Goal: Use online tool/utility: Utilize a website feature to perform a specific function

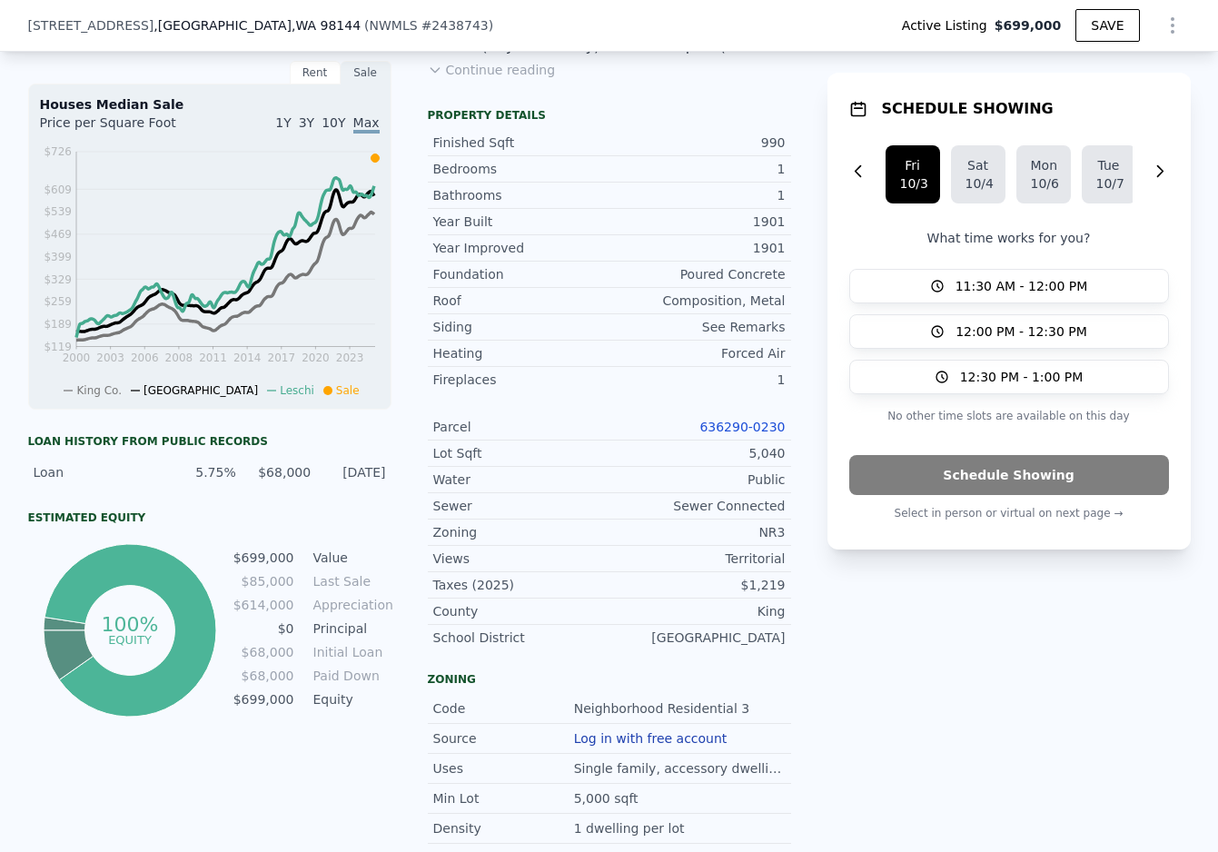
scroll to position [576, 0]
click at [736, 423] on link "636290-0230" at bounding box center [741, 426] width 85 height 15
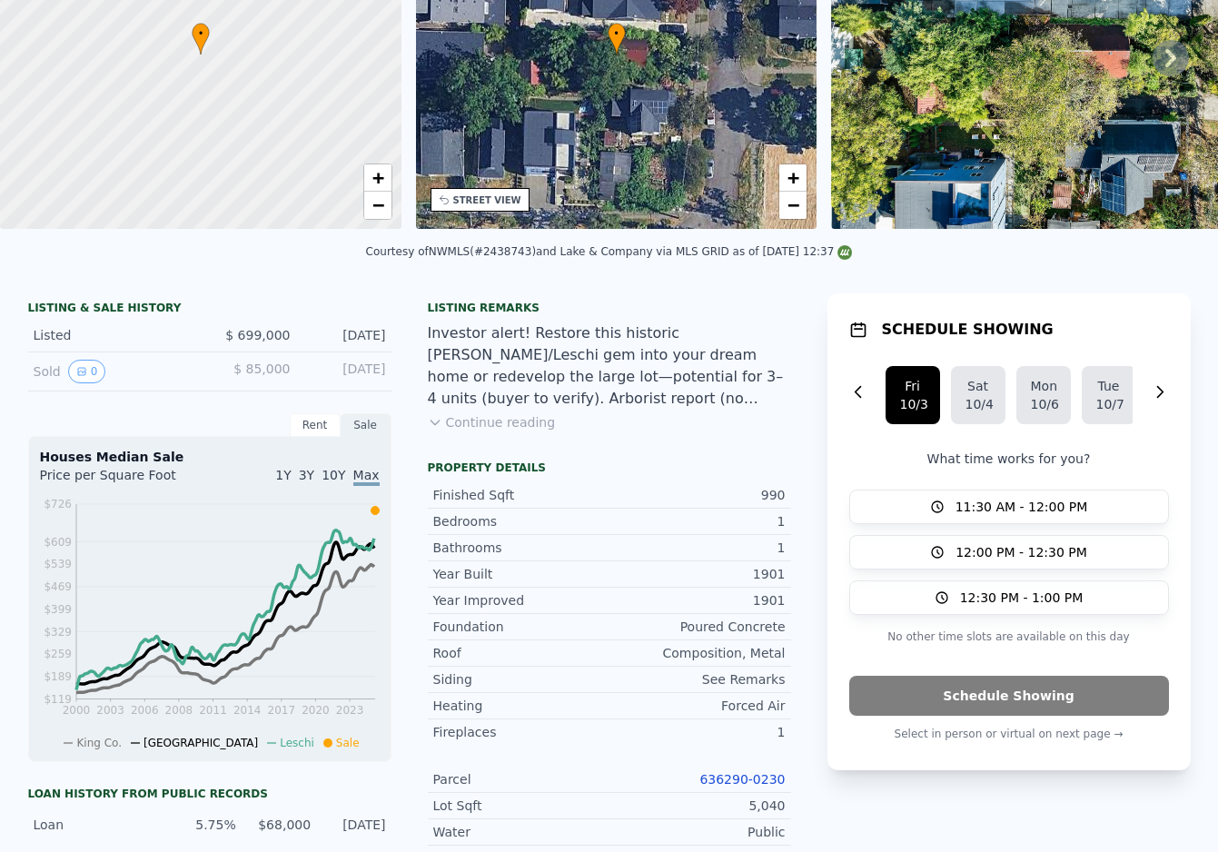
scroll to position [0, 0]
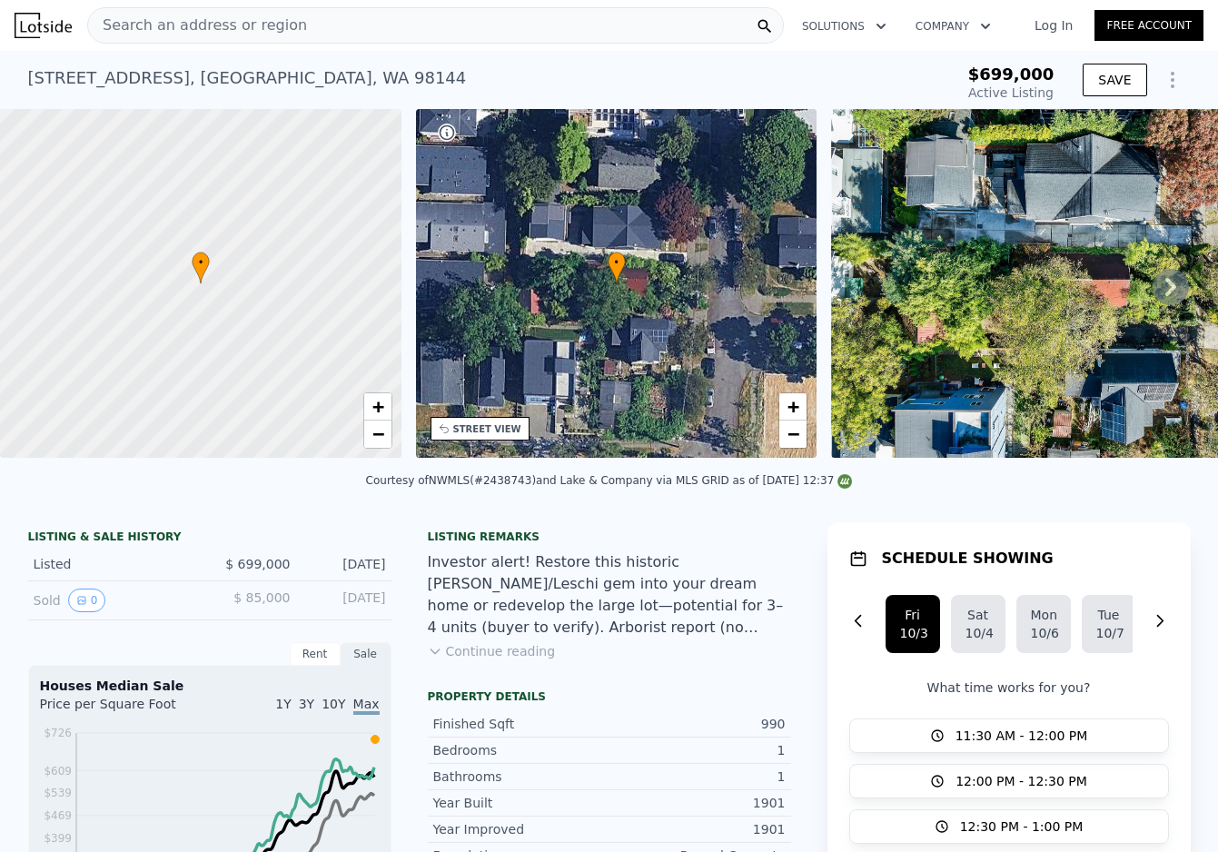
click at [1171, 73] on icon "Show Options" at bounding box center [1172, 80] width 2 height 15
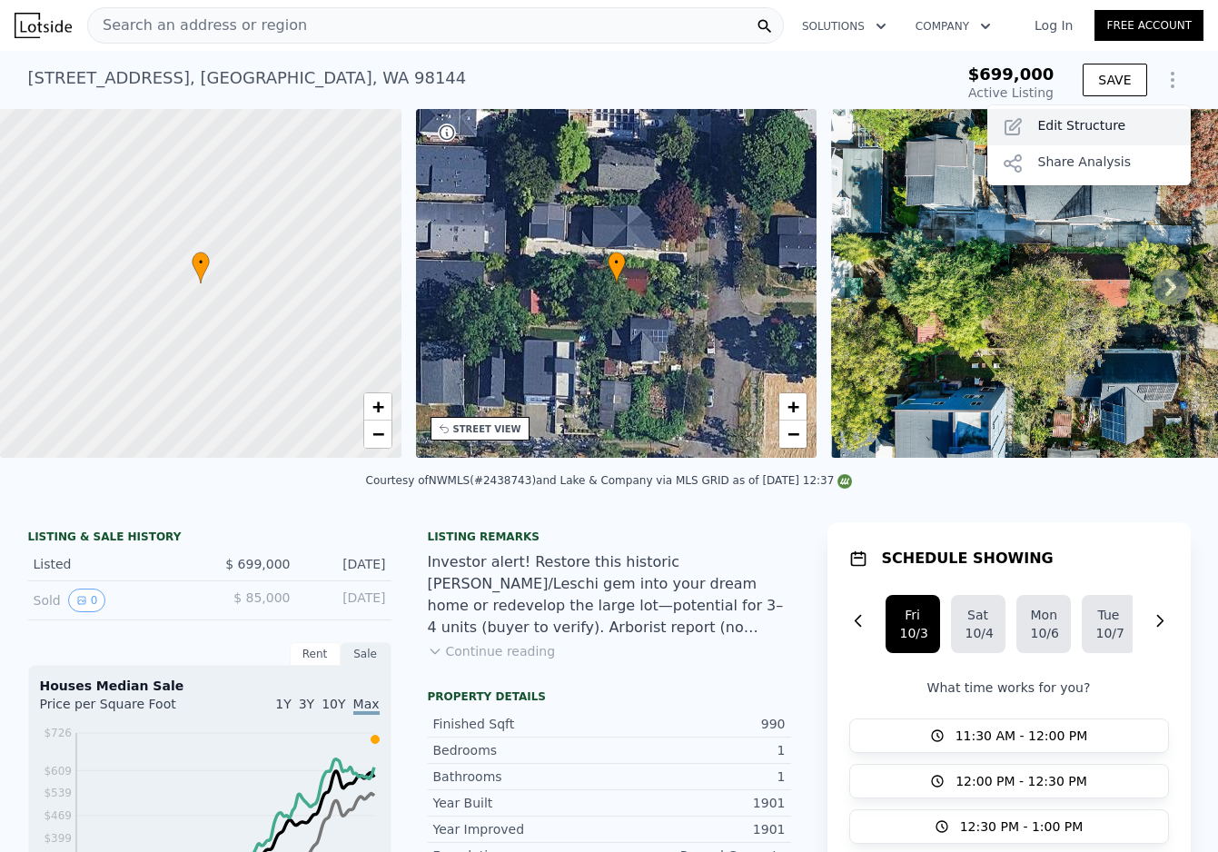
click at [1154, 109] on div "Edit Structure" at bounding box center [1088, 127] width 203 height 36
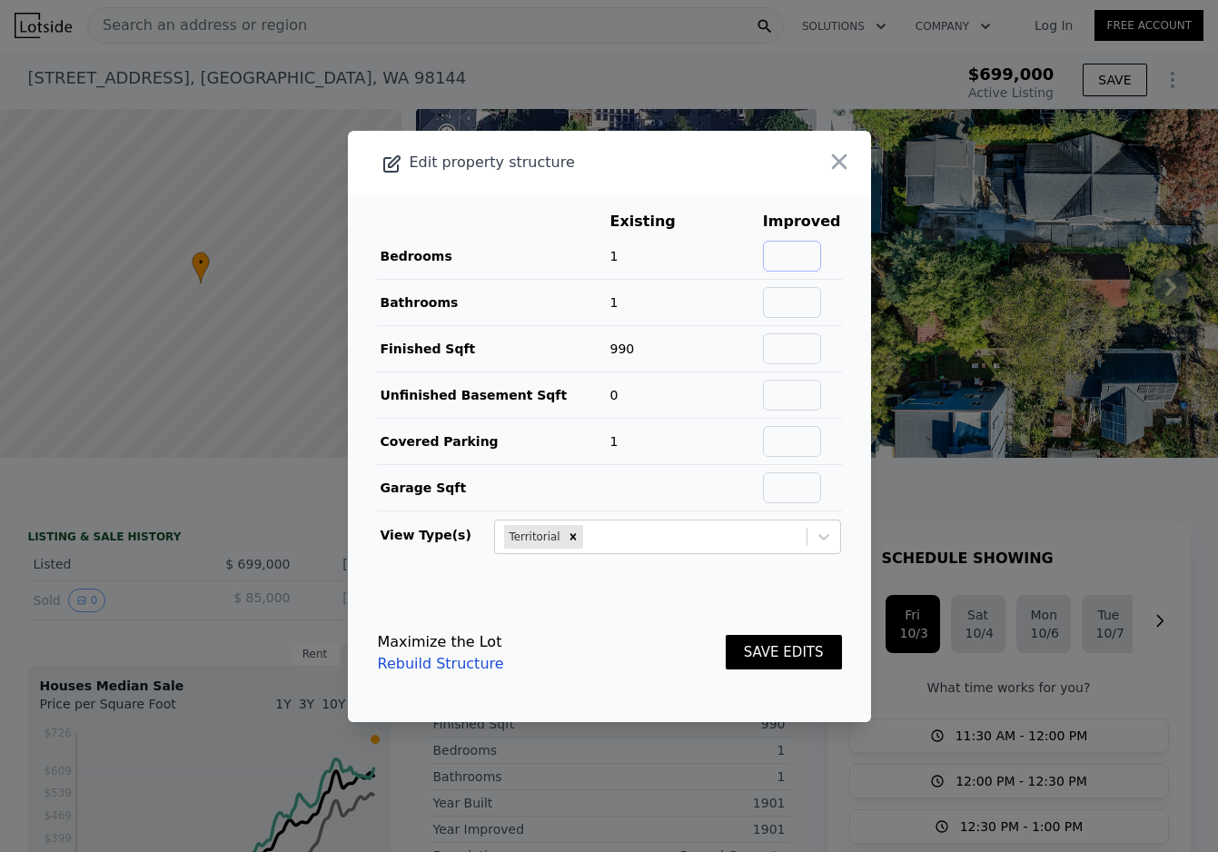
click at [813, 255] on input "text" at bounding box center [792, 256] width 58 height 31
type input "4"
type input "3"
type input "2"
type input "1890"
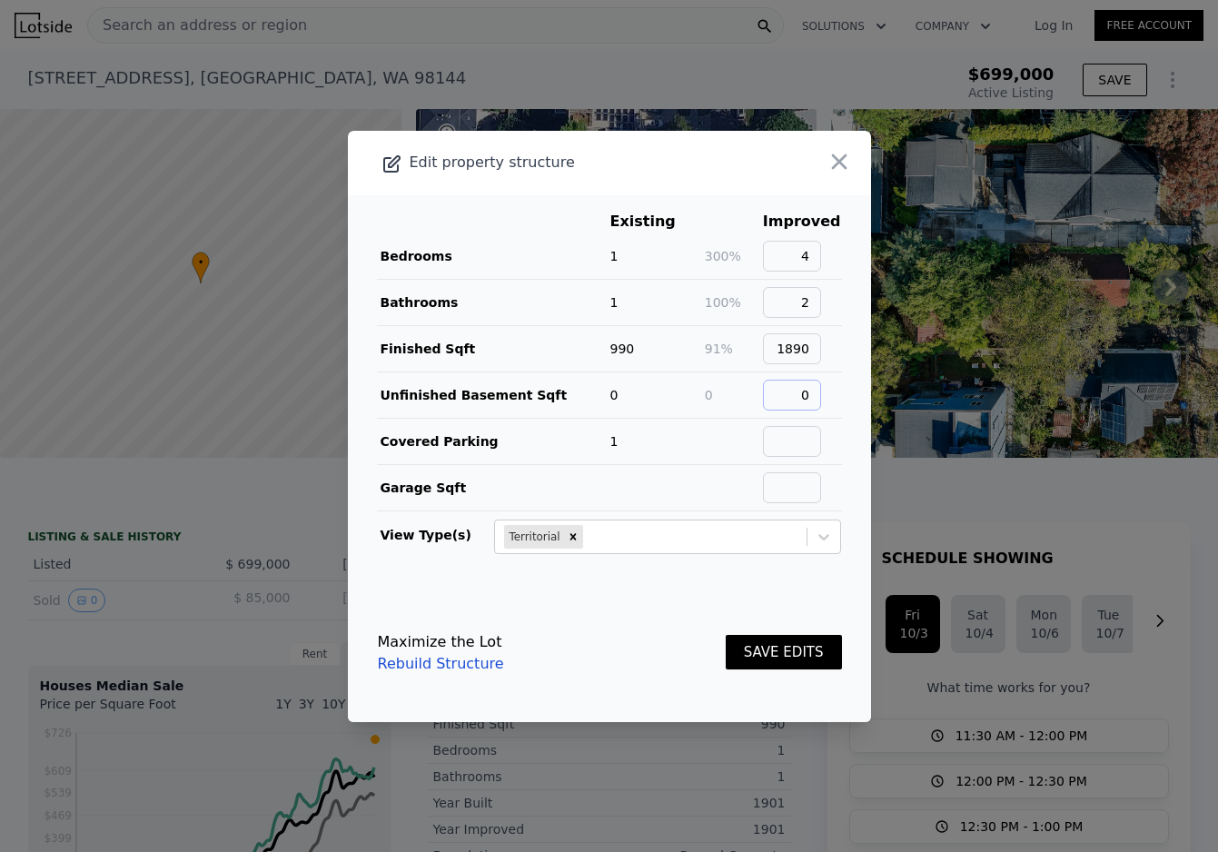
type input "0"
type input "1"
click at [726, 635] on button "SAVE EDITS" at bounding box center [784, 652] width 116 height 35
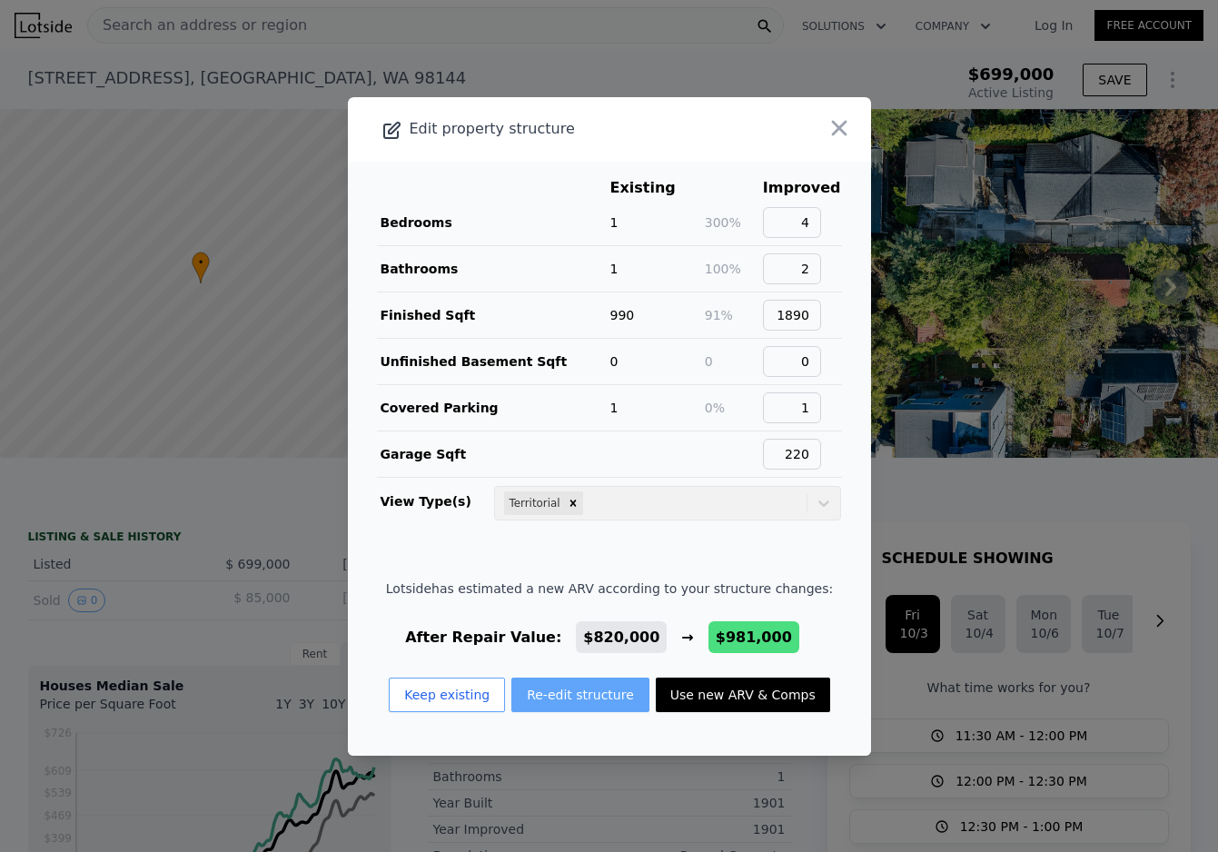
click at [551, 688] on button "Re-edit structure" at bounding box center [580, 694] width 138 height 35
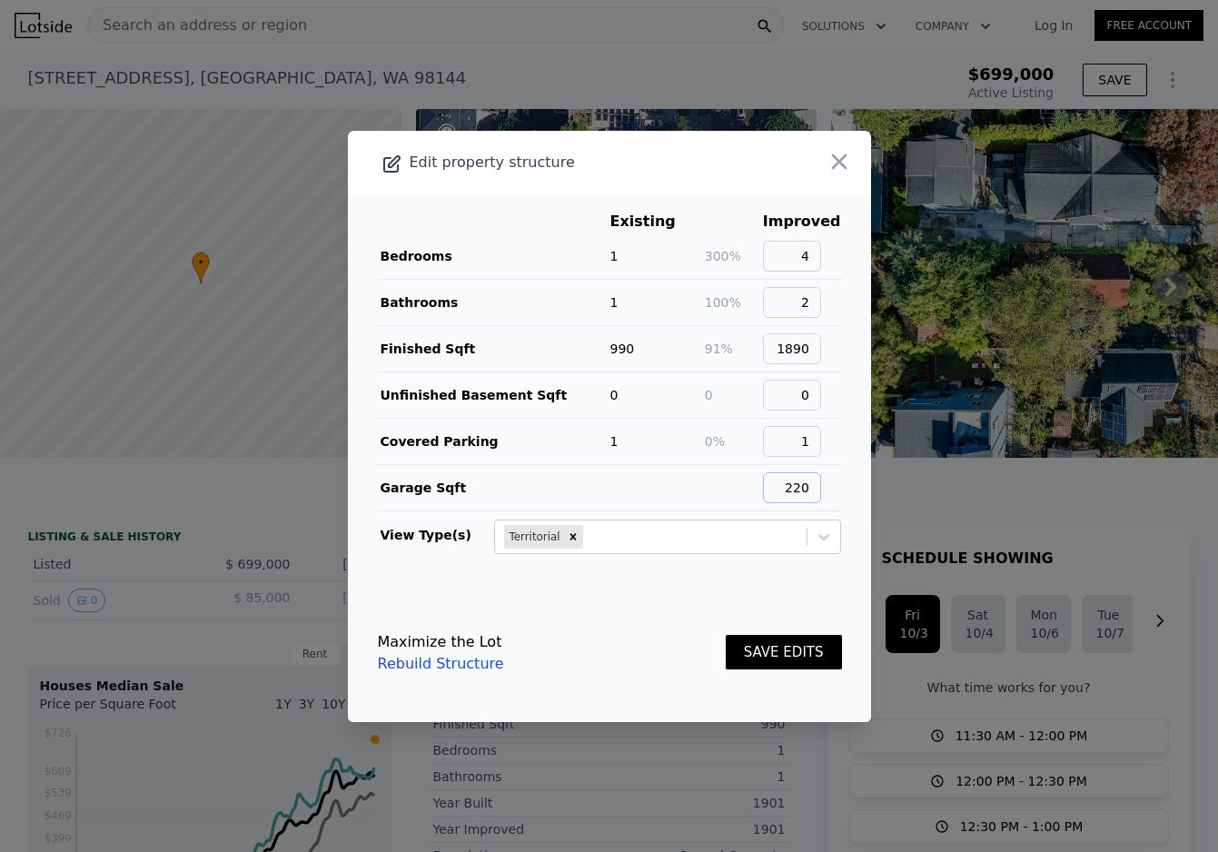
click at [817, 494] on input "220" at bounding box center [792, 487] width 58 height 31
type input "440"
click at [726, 635] on button "SAVE EDITS" at bounding box center [784, 652] width 116 height 35
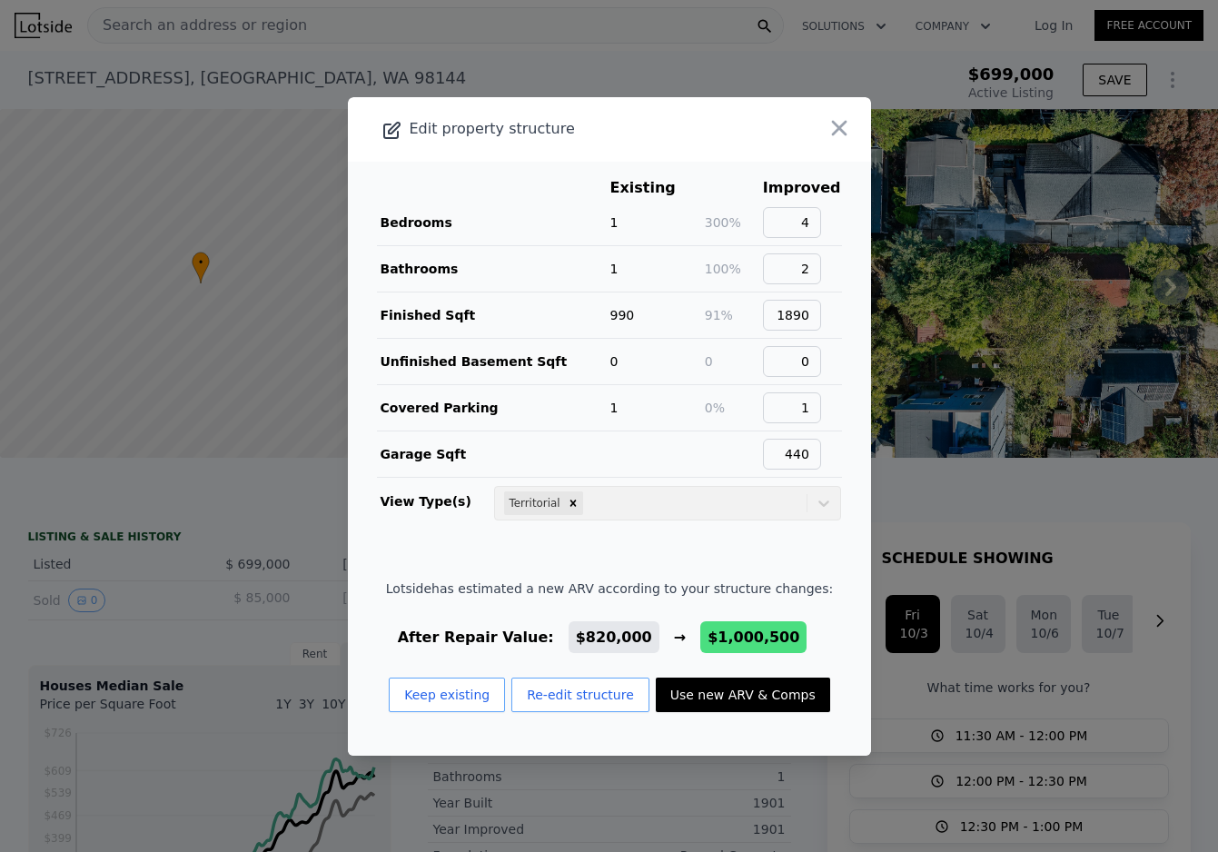
click at [746, 689] on button "Use new ARV & Comps" at bounding box center [743, 694] width 174 height 35
type input "5"
type input "1.5"
type input "3"
type input "1390"
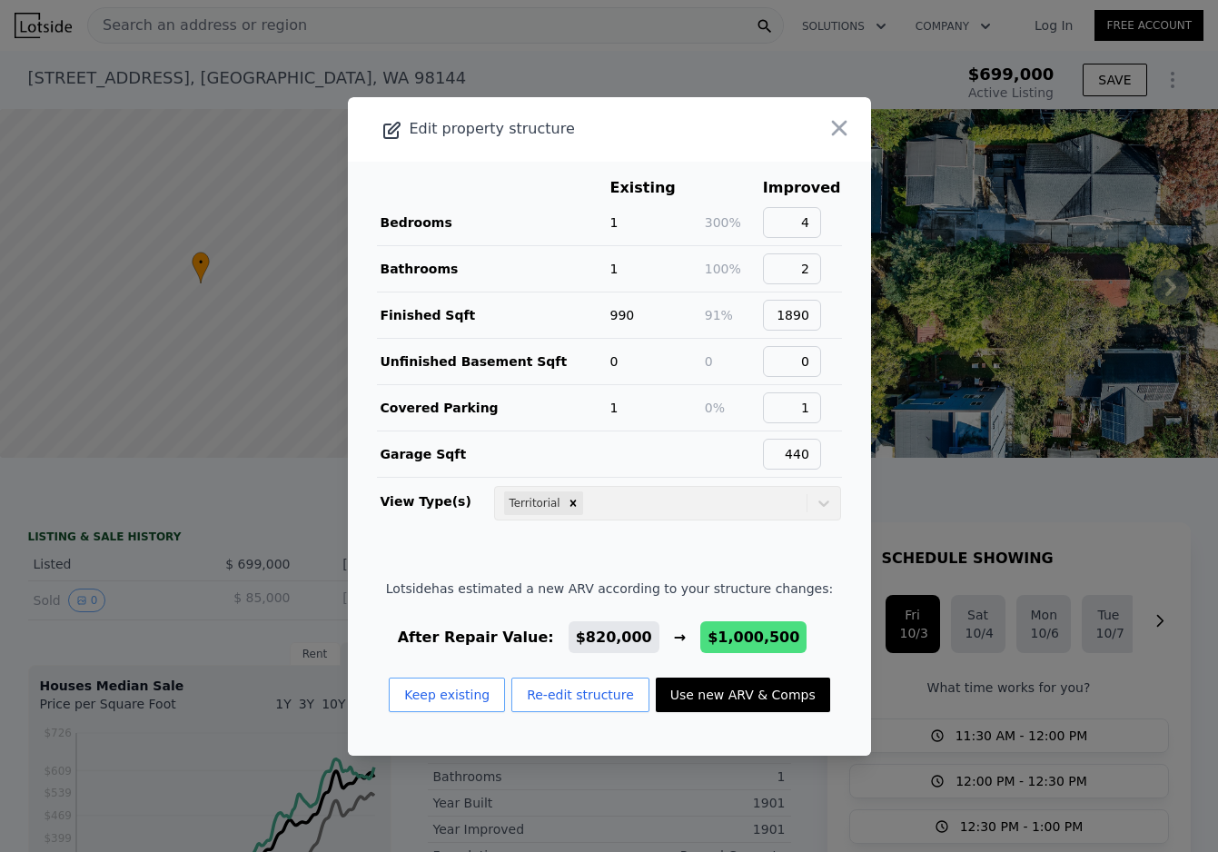
type input "2490"
type input "6000"
type input "$ 1,000,500"
type input "$ 176,025"
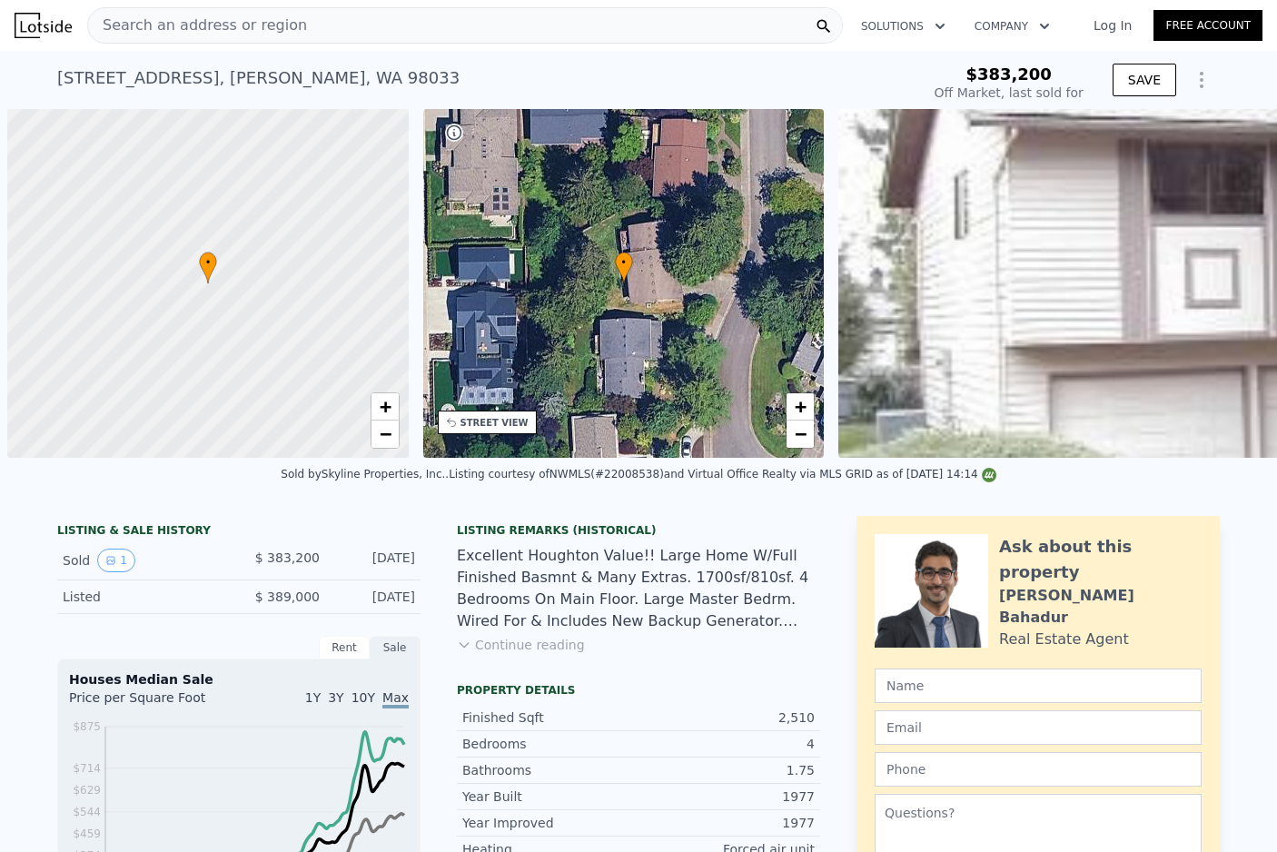
scroll to position [0, 1181]
